Goal: Information Seeking & Learning: Learn about a topic

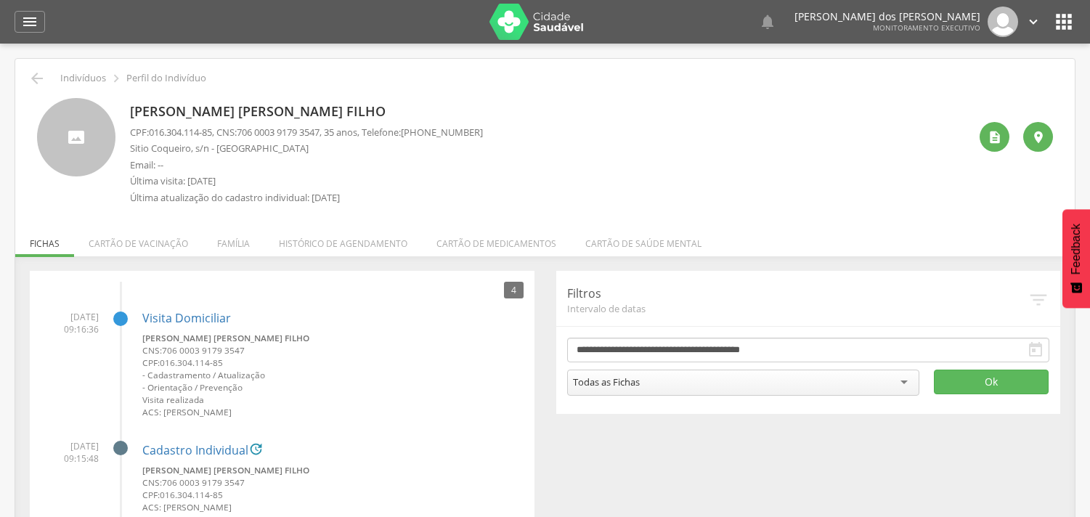
scroll to position [44, 0]
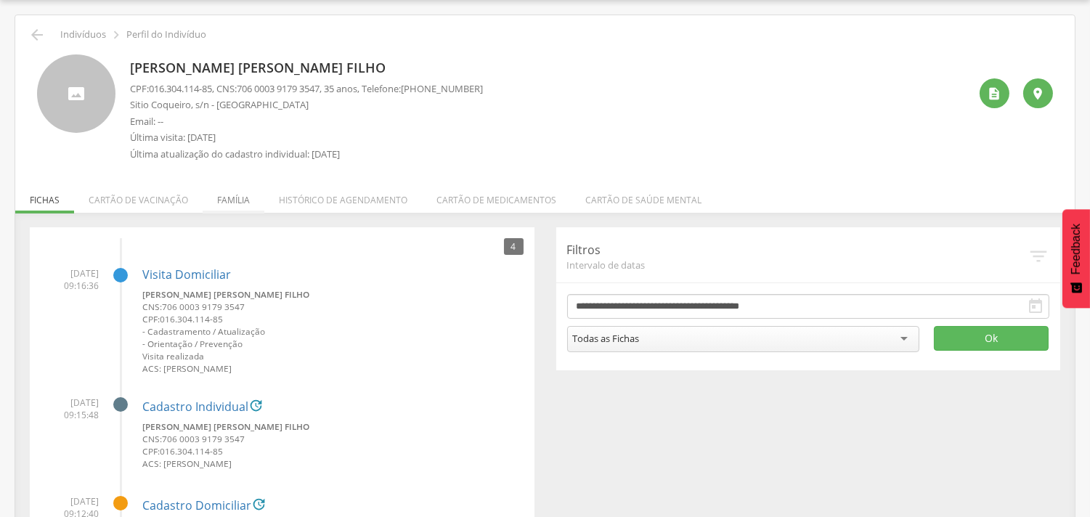
click at [245, 191] on li "Família" at bounding box center [234, 196] width 62 height 34
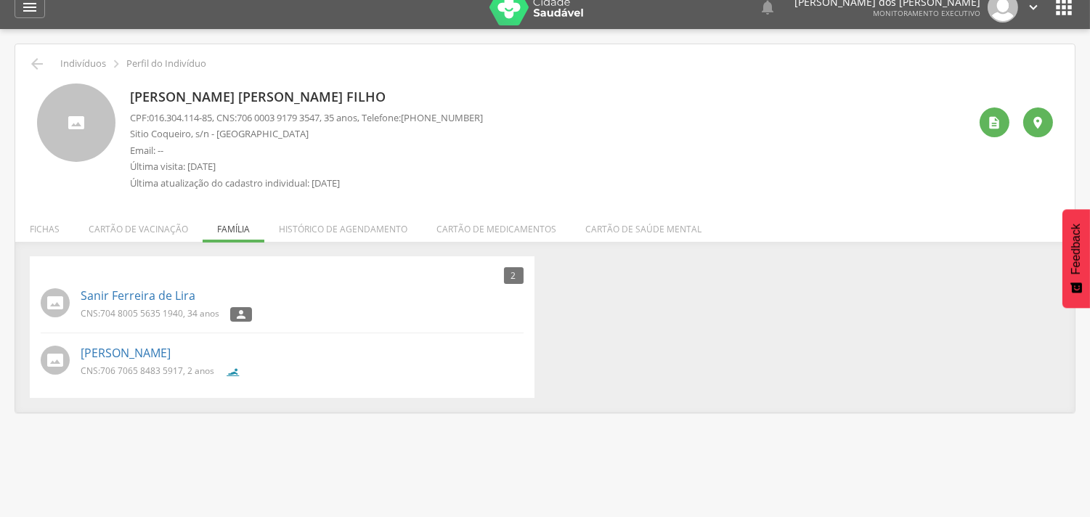
scroll to position [0, 0]
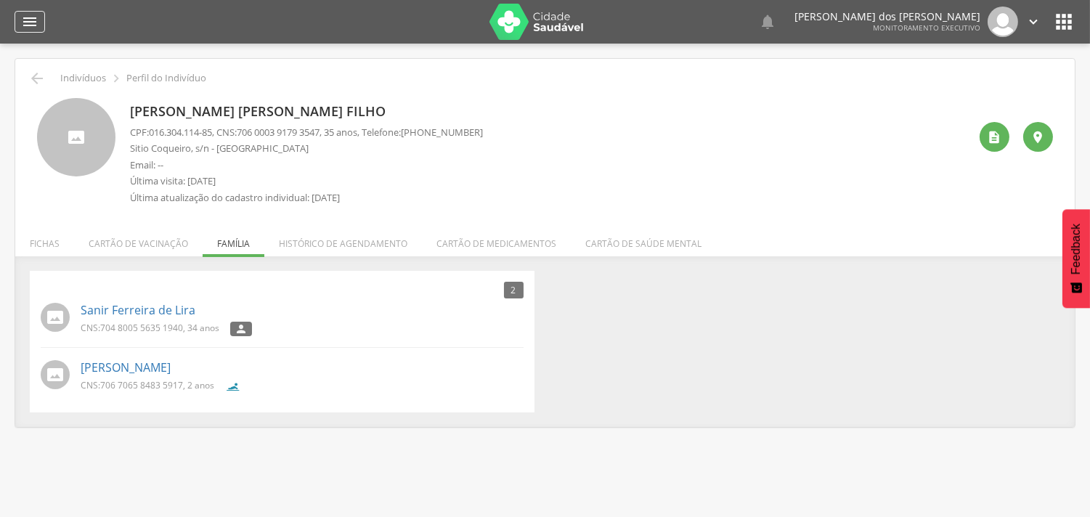
click at [30, 23] on icon "" at bounding box center [29, 21] width 17 height 17
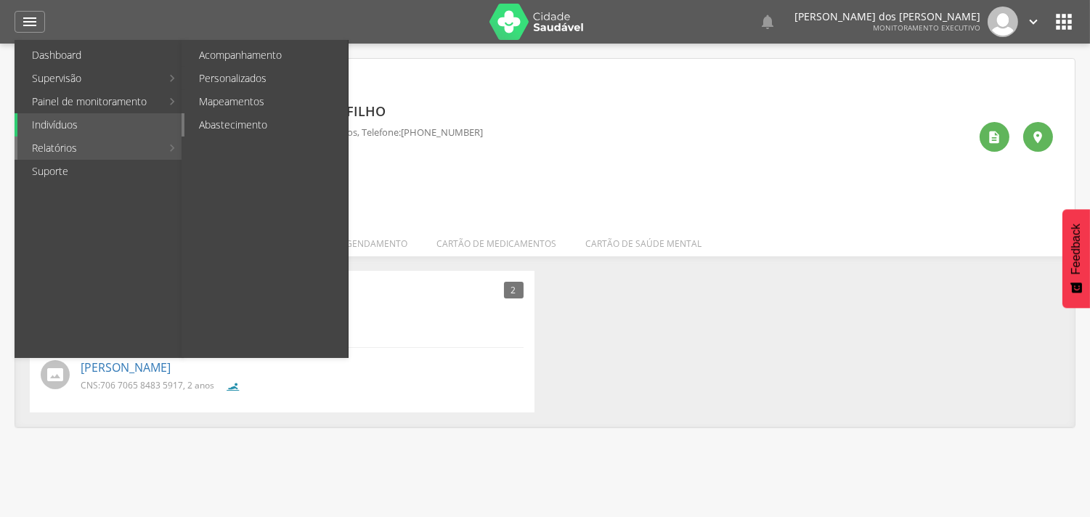
click at [212, 125] on link "Abastecimento" at bounding box center [265, 124] width 163 height 23
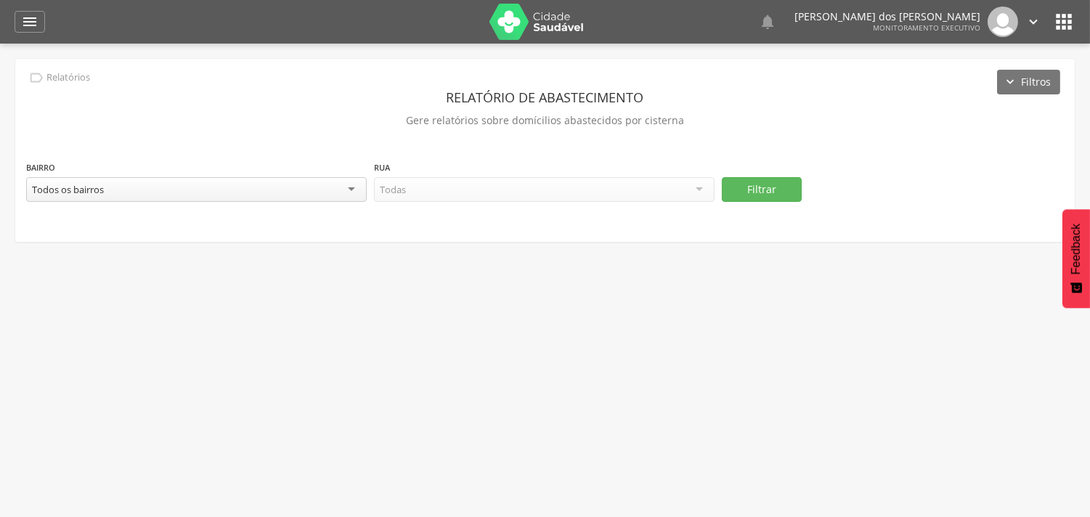
click at [296, 197] on div "Todos os bairros" at bounding box center [196, 189] width 341 height 25
click at [481, 183] on div at bounding box center [544, 190] width 341 height 26
click at [750, 196] on button "Filtrar" at bounding box center [762, 189] width 80 height 25
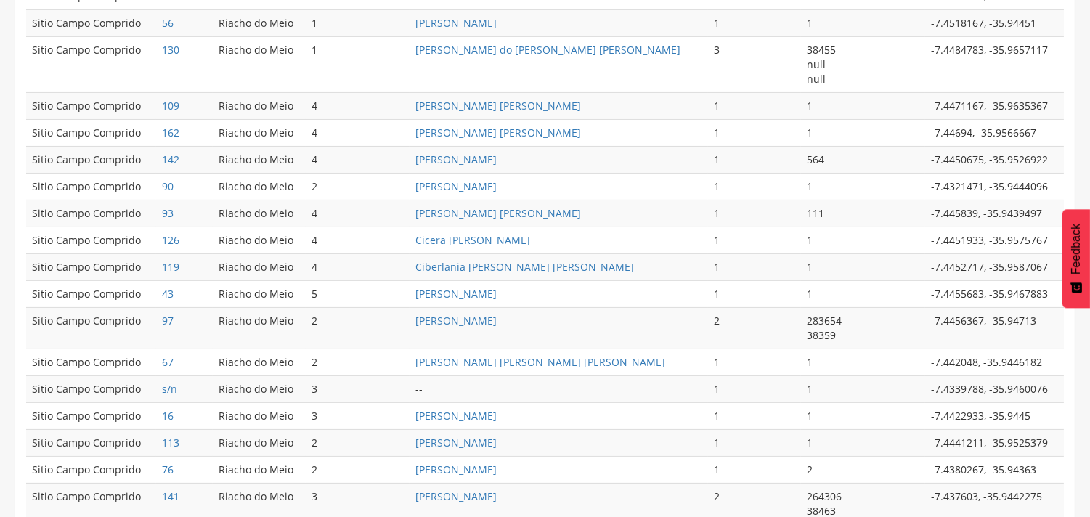
scroll to position [645, 0]
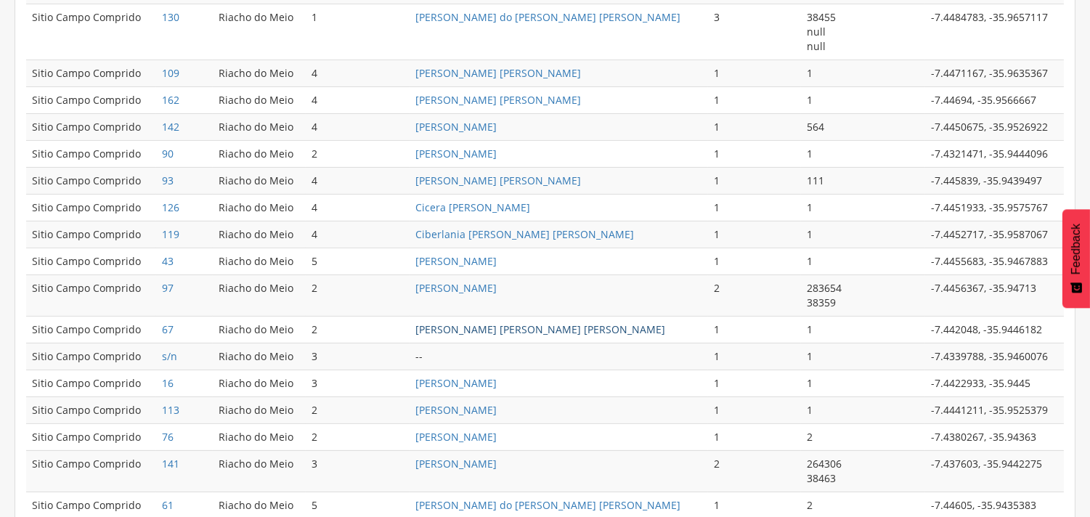
click at [506, 332] on link "[PERSON_NAME] [PERSON_NAME] [PERSON_NAME]" at bounding box center [540, 329] width 250 height 14
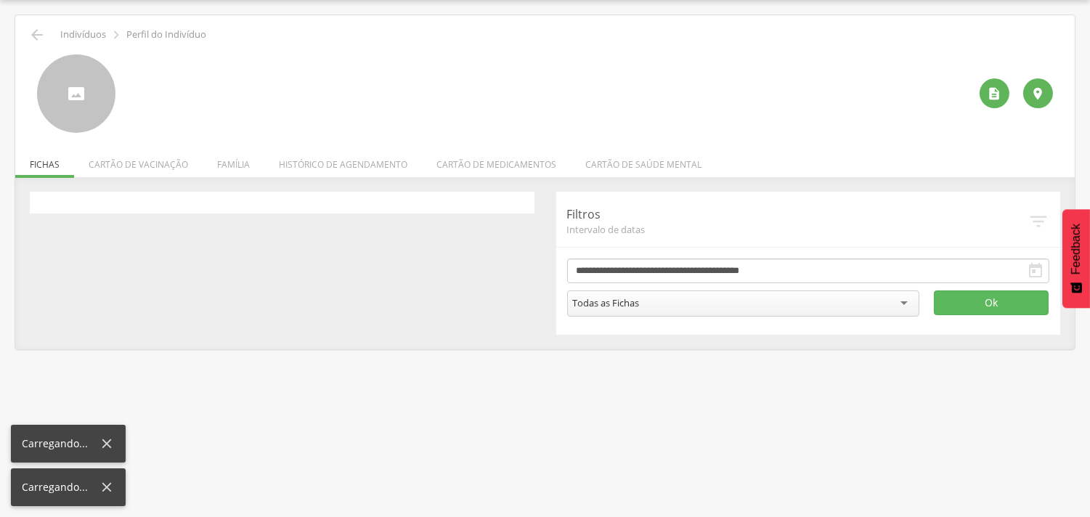
scroll to position [44, 0]
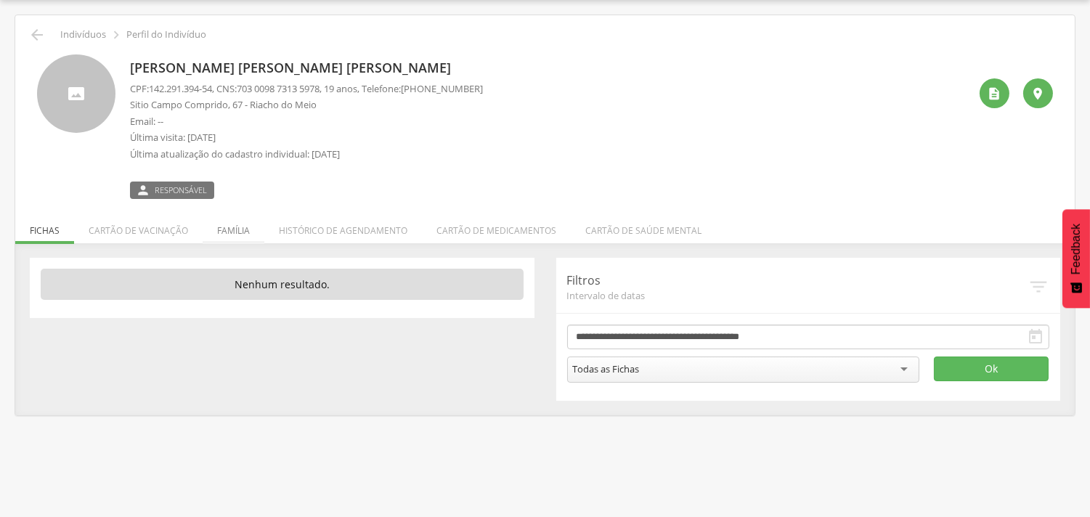
click at [223, 230] on li "Família" at bounding box center [234, 227] width 62 height 34
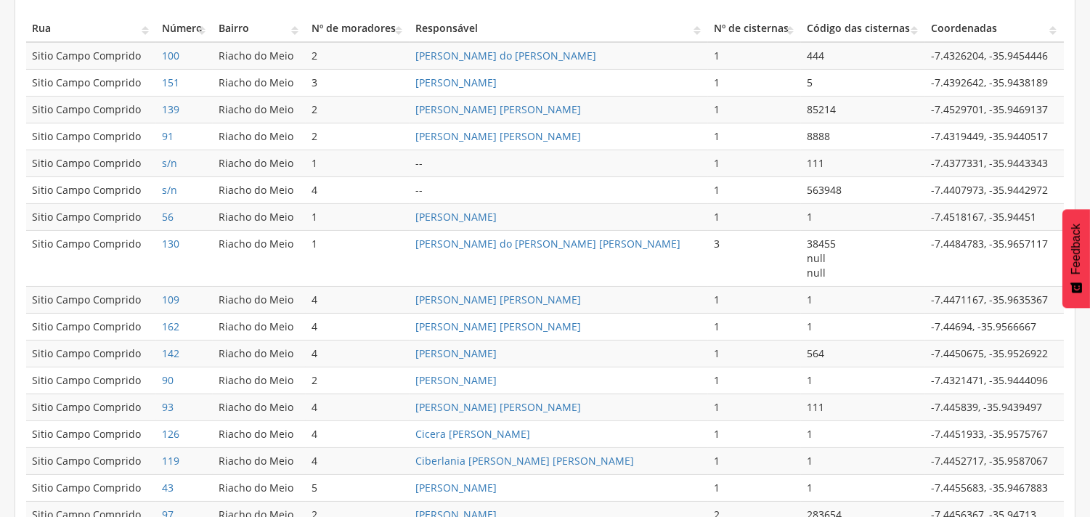
scroll to position [447, 0]
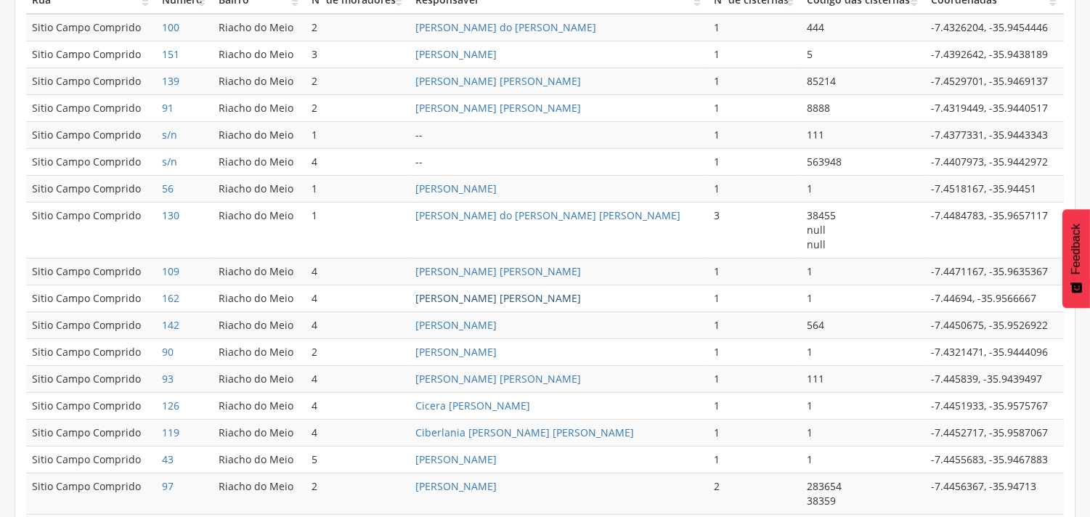
click at [550, 296] on link "[PERSON_NAME] [PERSON_NAME]" at bounding box center [498, 298] width 166 height 14
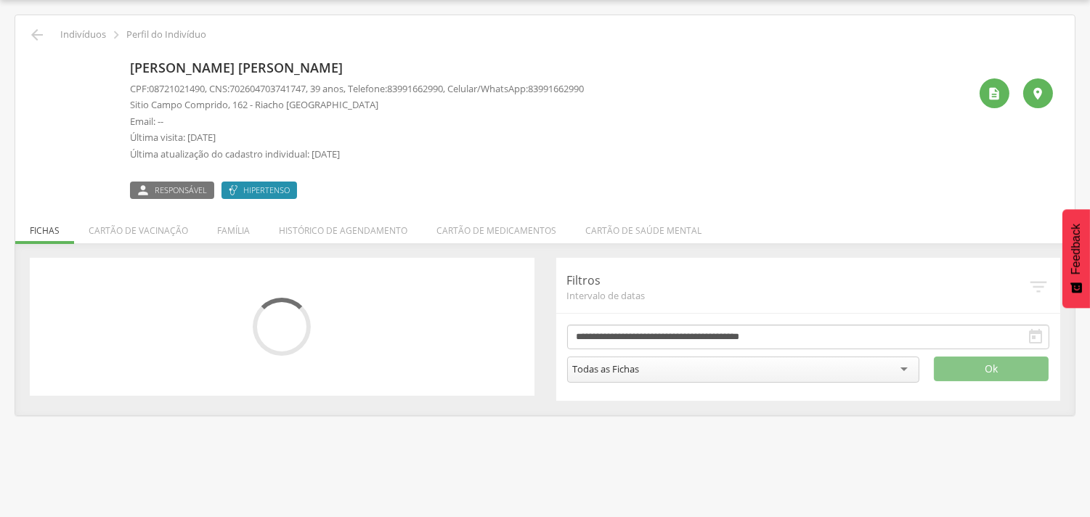
click at [224, 164] on div "CPF: 08721021490 , CNS: [PHONE_NUMBER] , 39 anos, Telefone: [PHONE_NUMBER] , Ce…" at bounding box center [357, 125] width 454 height 86
click at [225, 228] on li "Família" at bounding box center [234, 227] width 62 height 34
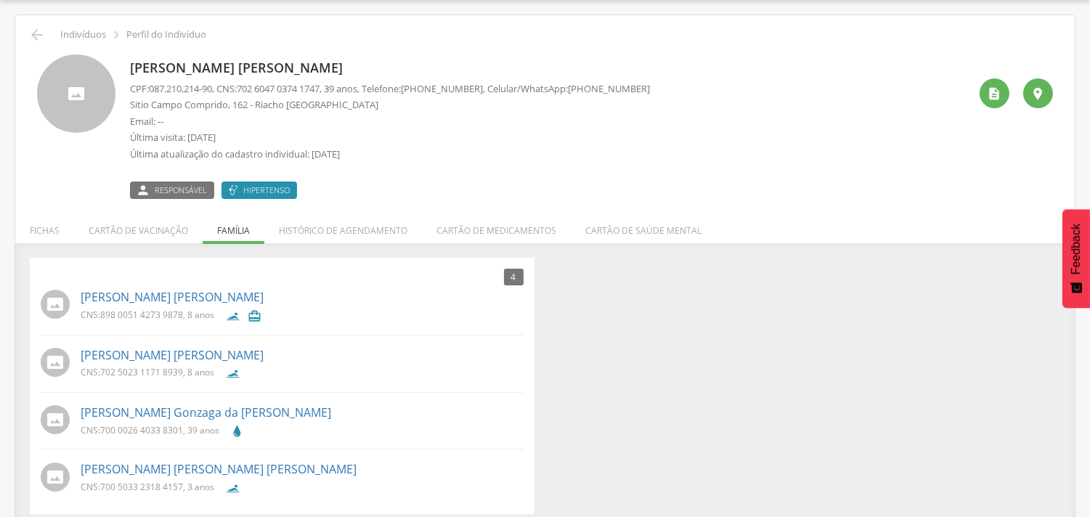
scroll to position [56, 0]
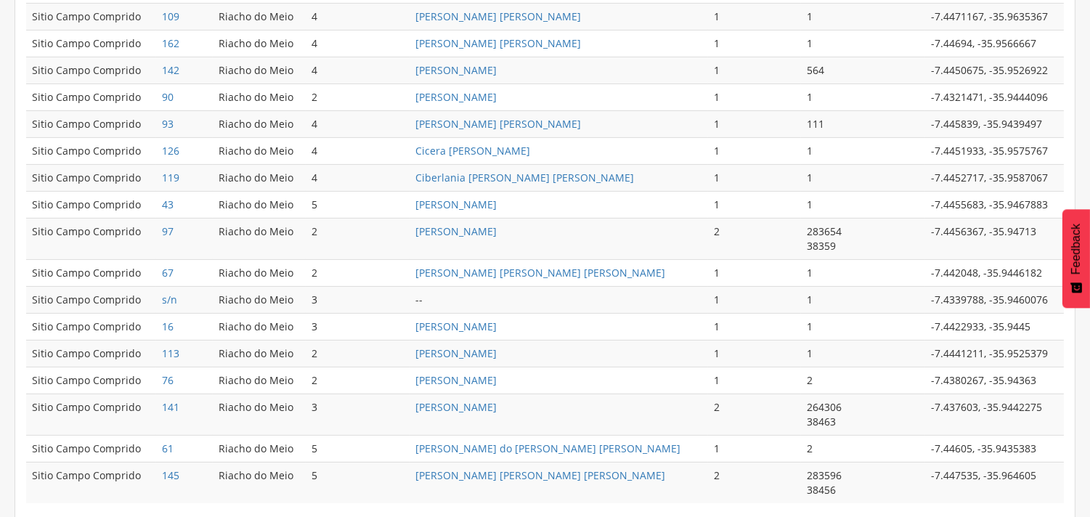
scroll to position [768, 0]
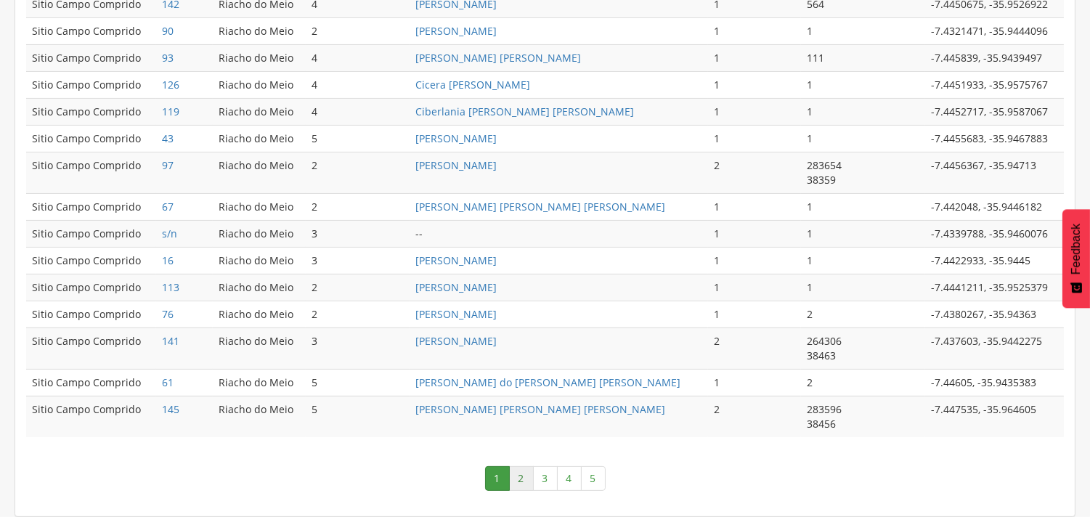
click at [520, 474] on link "2" at bounding box center [521, 478] width 25 height 25
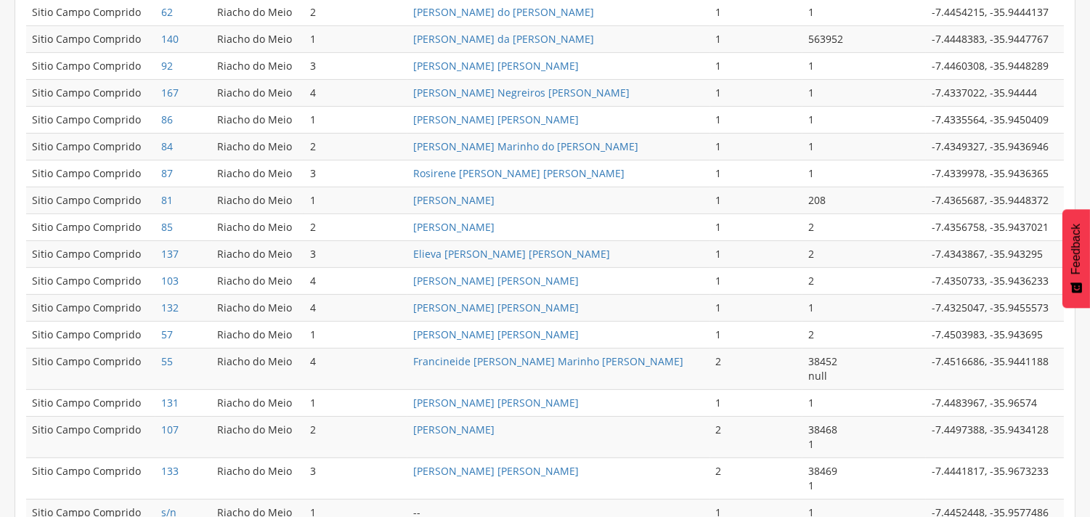
scroll to position [760, 0]
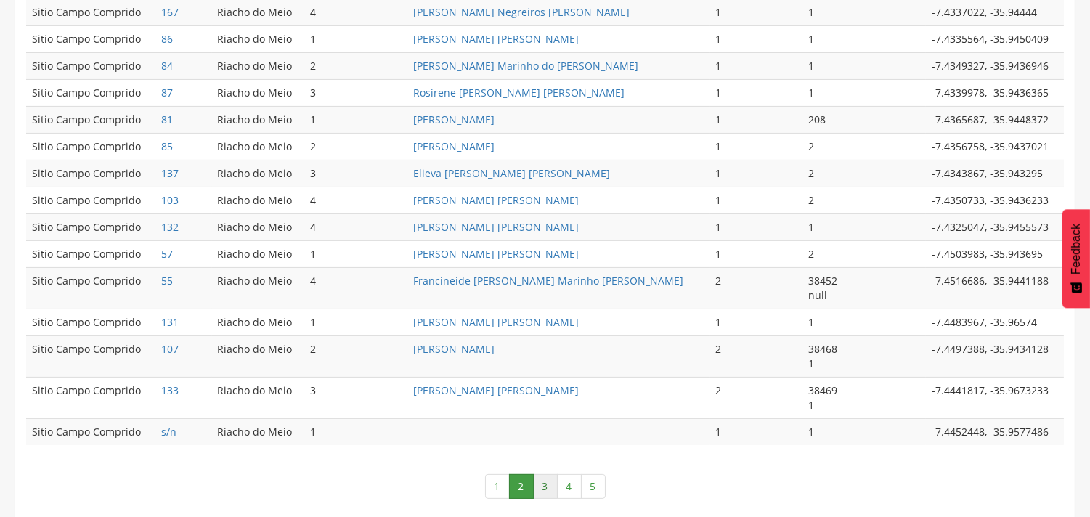
click at [542, 492] on link "3" at bounding box center [545, 486] width 25 height 25
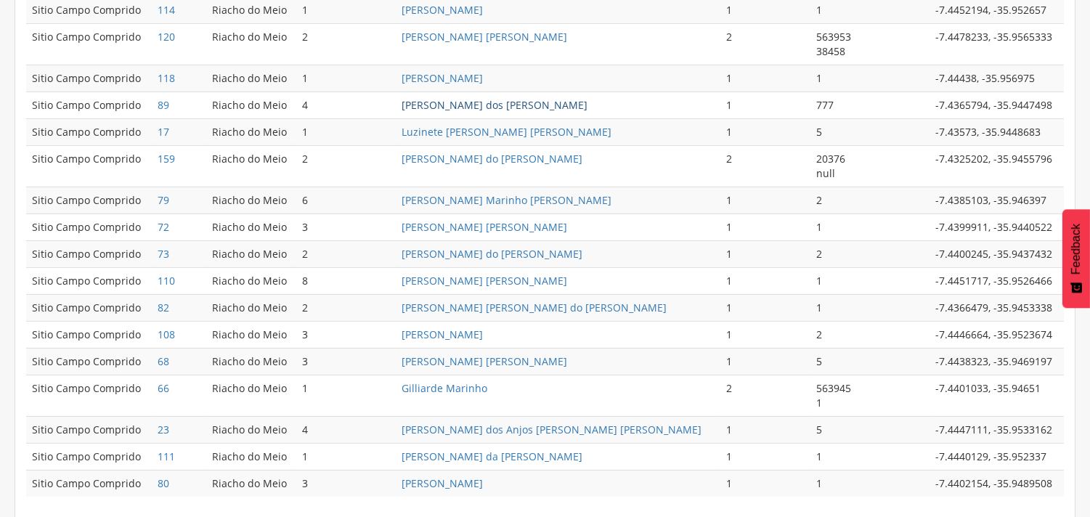
scroll to position [739, 0]
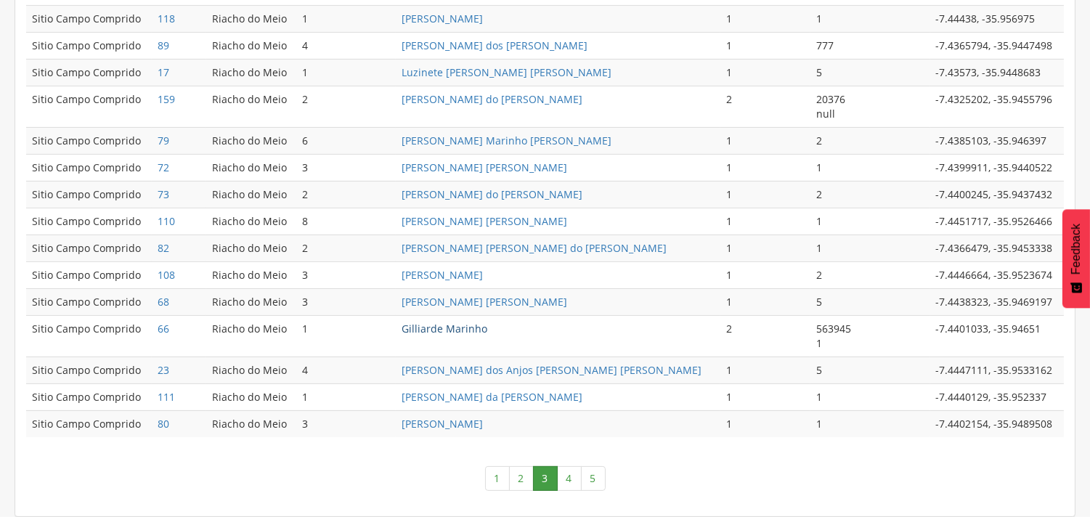
click at [462, 328] on link "Gilliarde Marinho" at bounding box center [445, 329] width 86 height 14
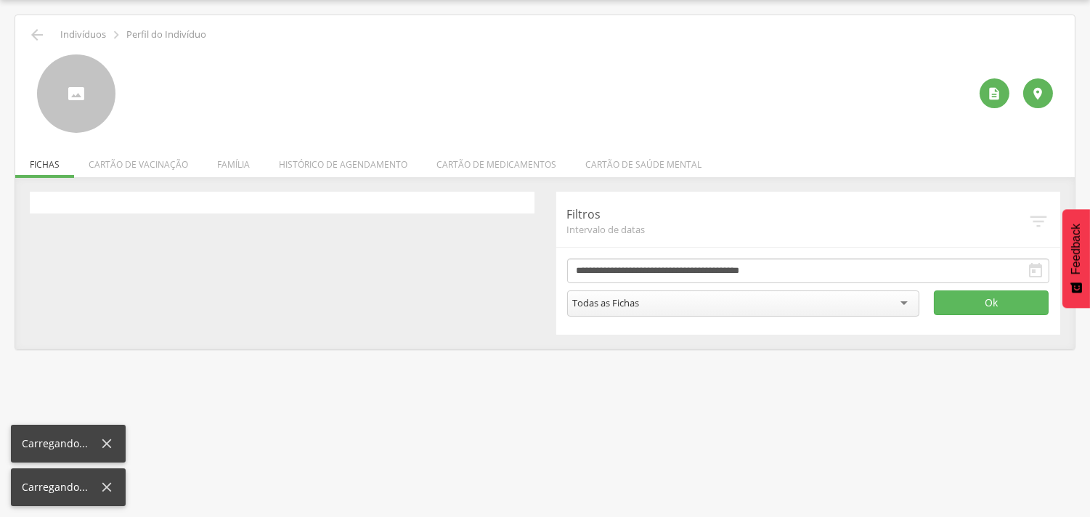
scroll to position [44, 0]
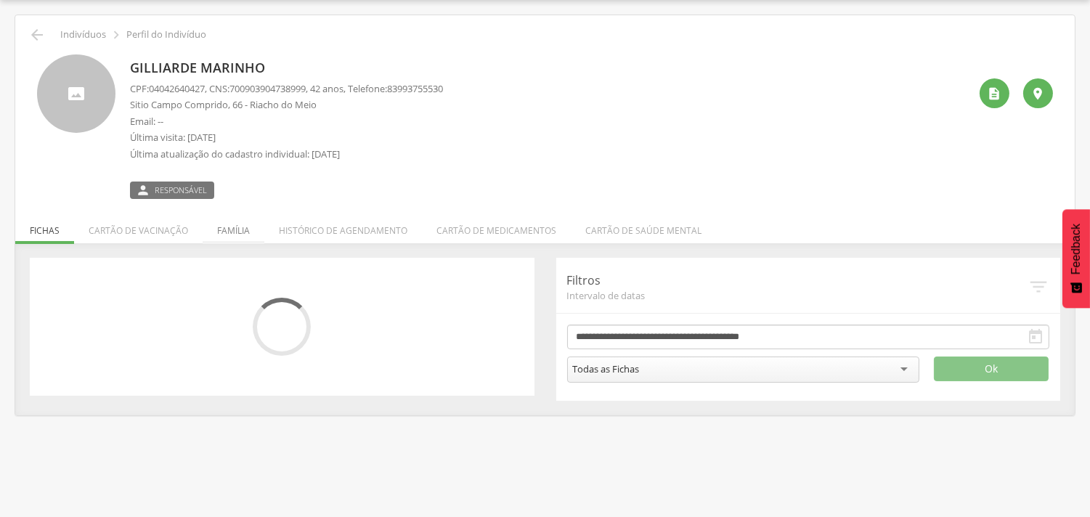
click at [234, 227] on li "Família" at bounding box center [234, 227] width 62 height 34
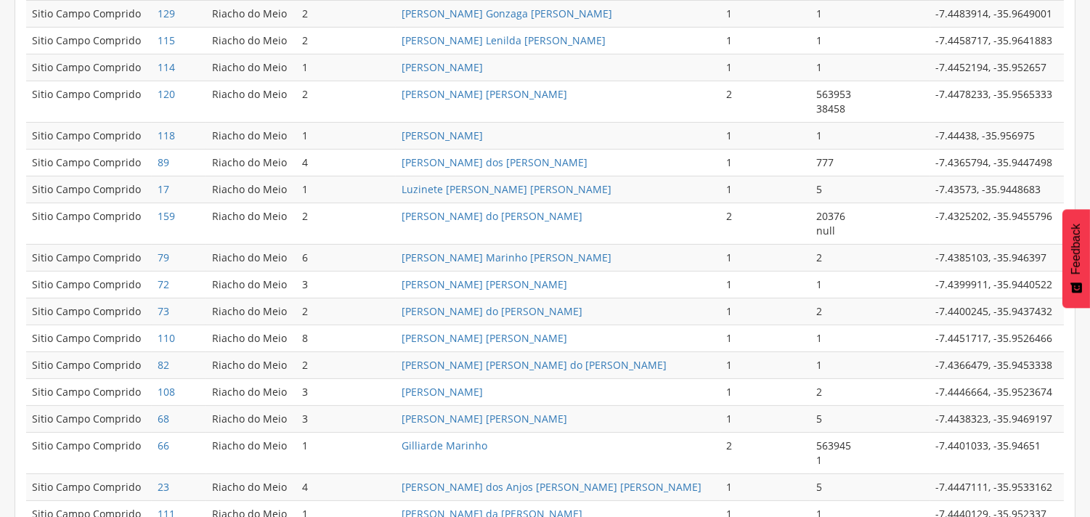
scroll to position [739, 0]
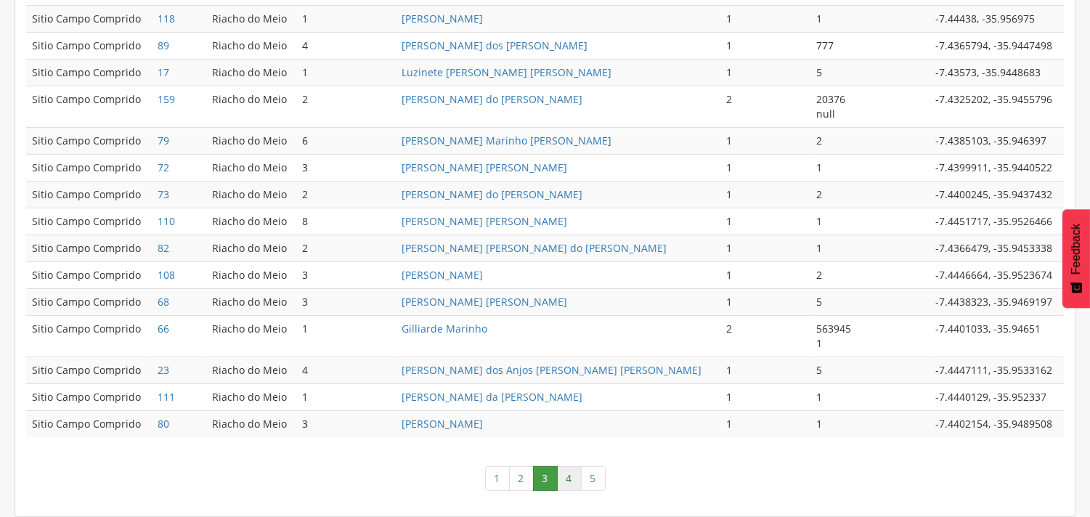
click at [572, 480] on link "4" at bounding box center [569, 478] width 25 height 25
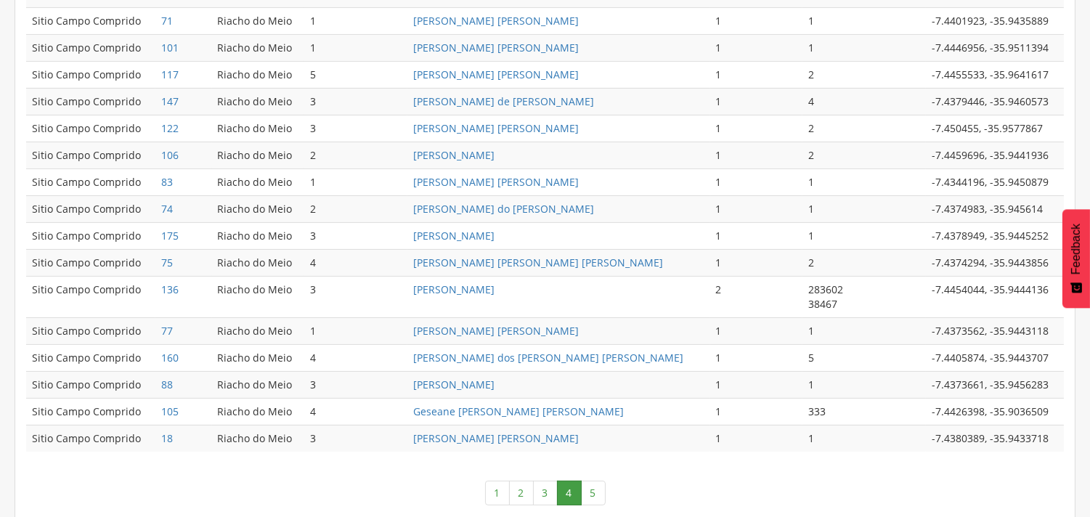
scroll to position [724, 0]
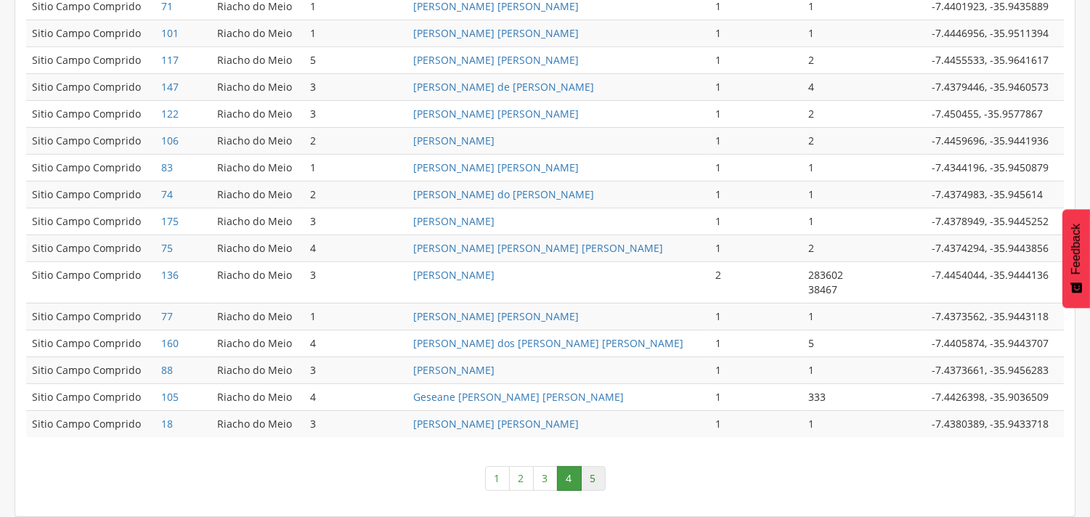
click at [596, 478] on link "5" at bounding box center [593, 478] width 25 height 25
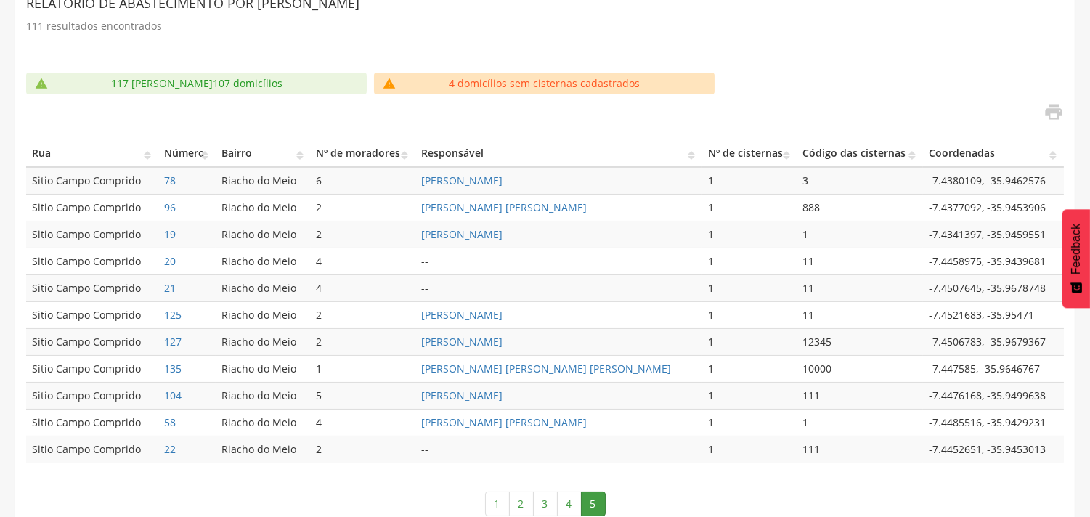
scroll to position [318, 0]
